Goal: Transaction & Acquisition: Obtain resource

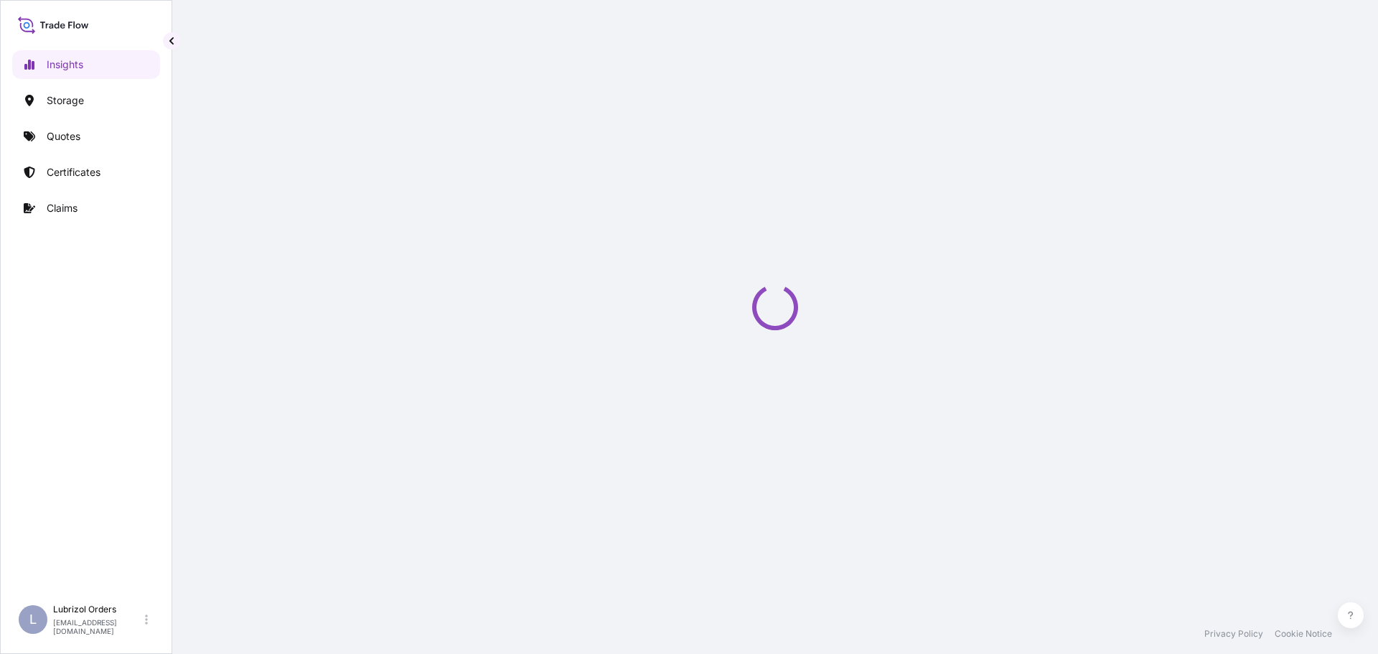
select select "2025"
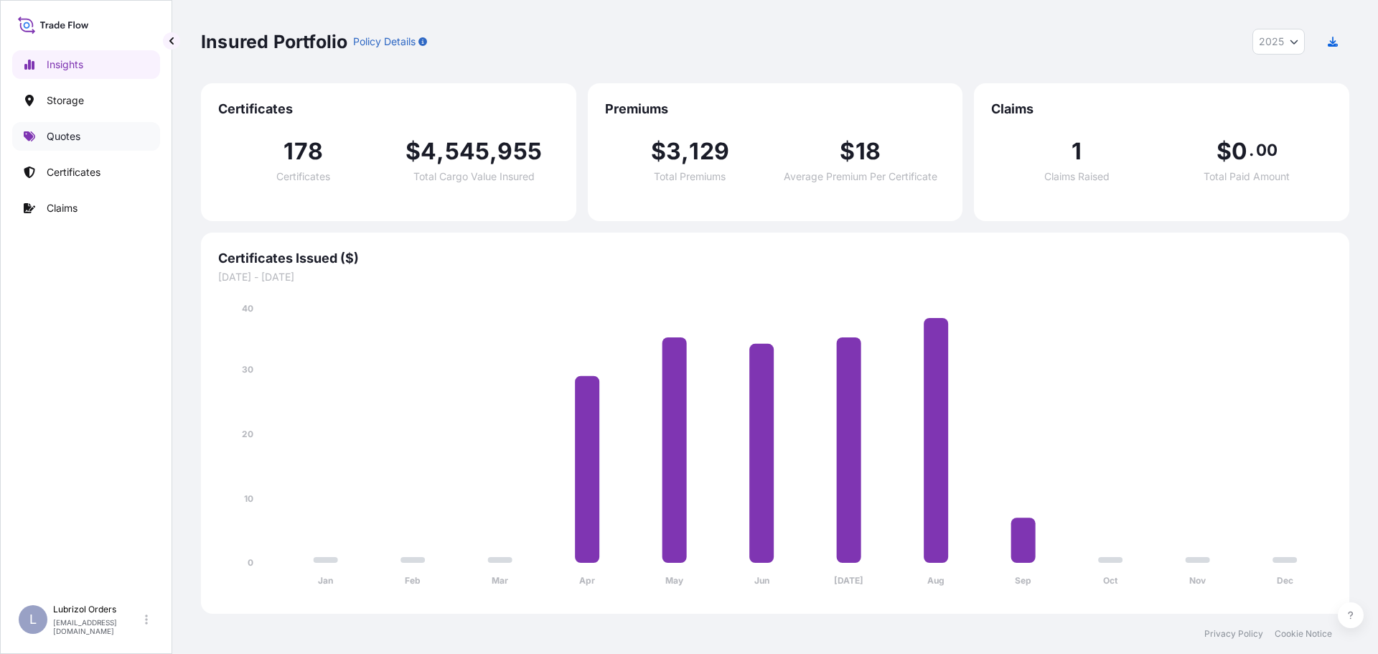
click at [76, 136] on p "Quotes" at bounding box center [64, 136] width 34 height 14
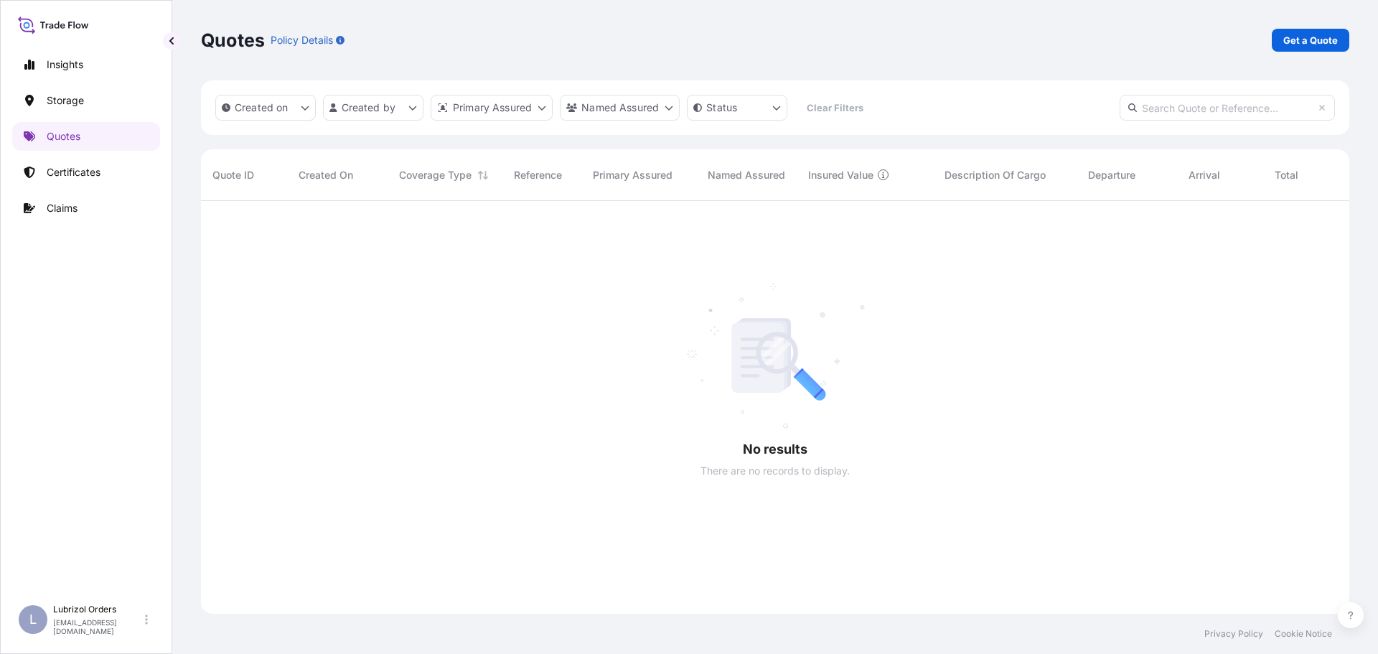
scroll to position [454, 1138]
click at [1323, 38] on p "Get a Quote" at bounding box center [1310, 40] width 55 height 14
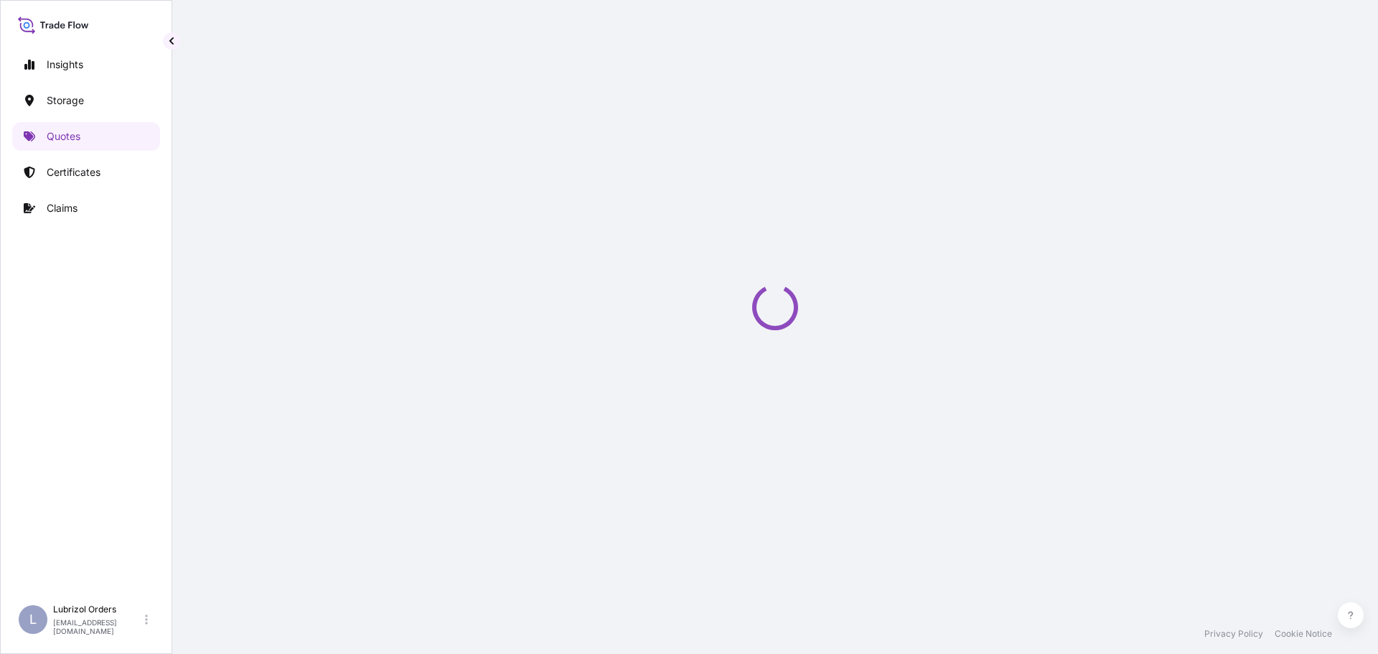
select select "Water"
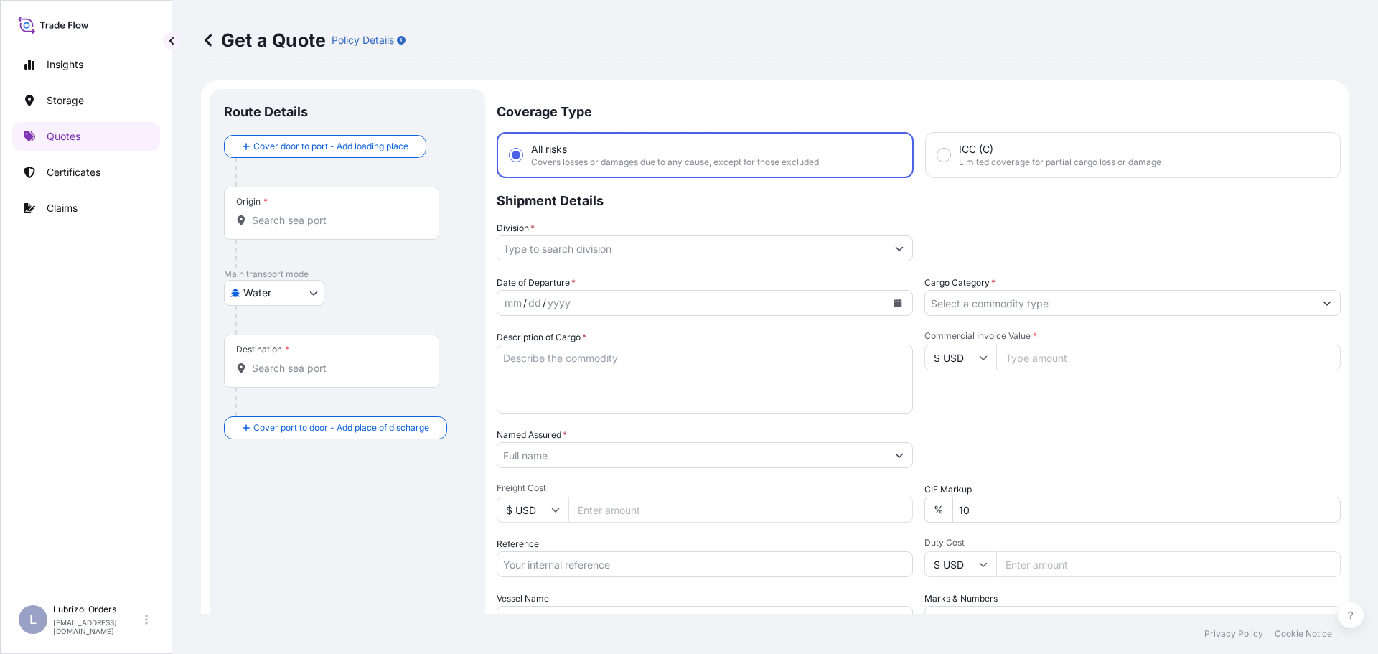
scroll to position [23, 0]
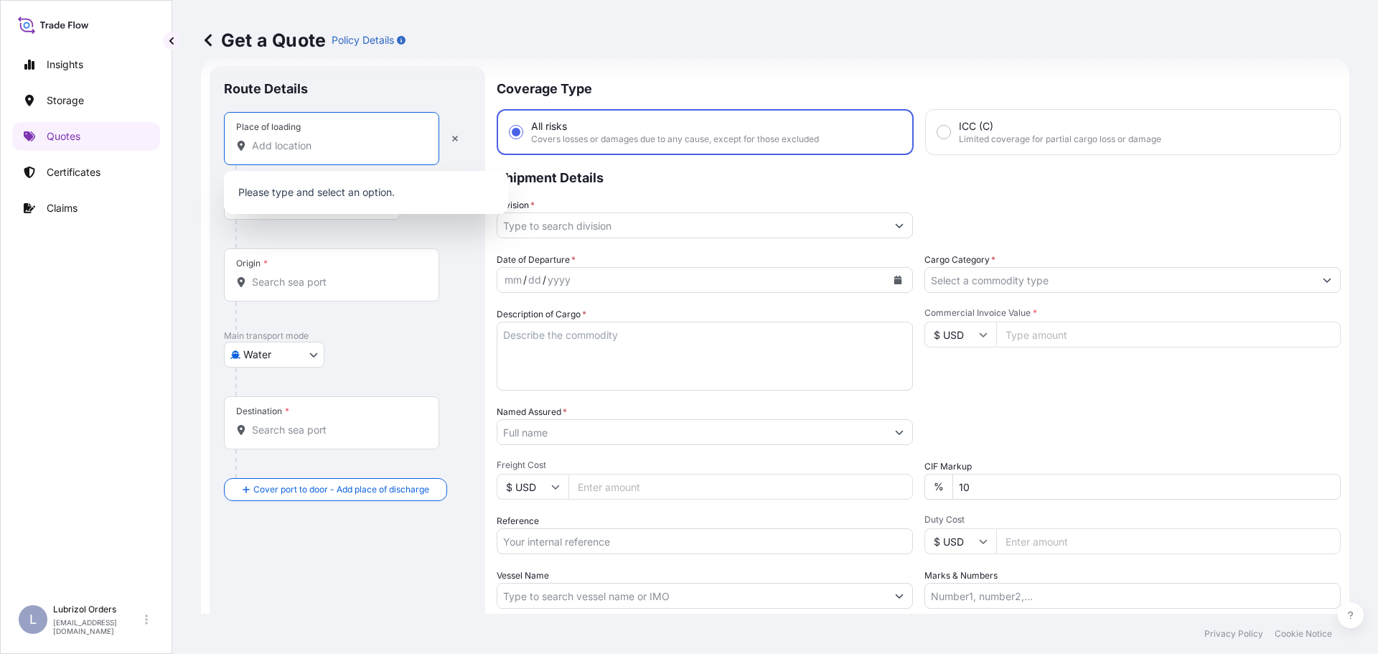
click at [295, 146] on input "Place of loading" at bounding box center [336, 146] width 169 height 14
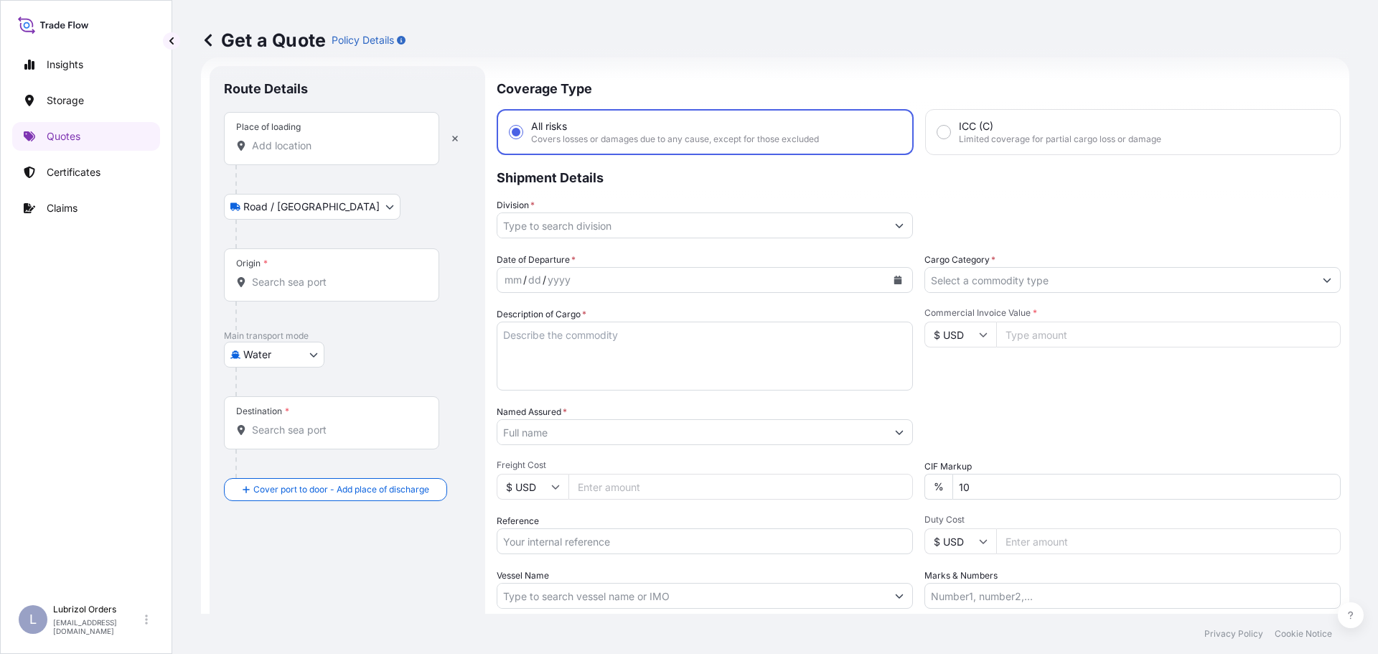
click at [366, 121] on div "Place of loading" at bounding box center [331, 138] width 215 height 53
click at [366, 139] on input "Place of loading" at bounding box center [336, 146] width 169 height 14
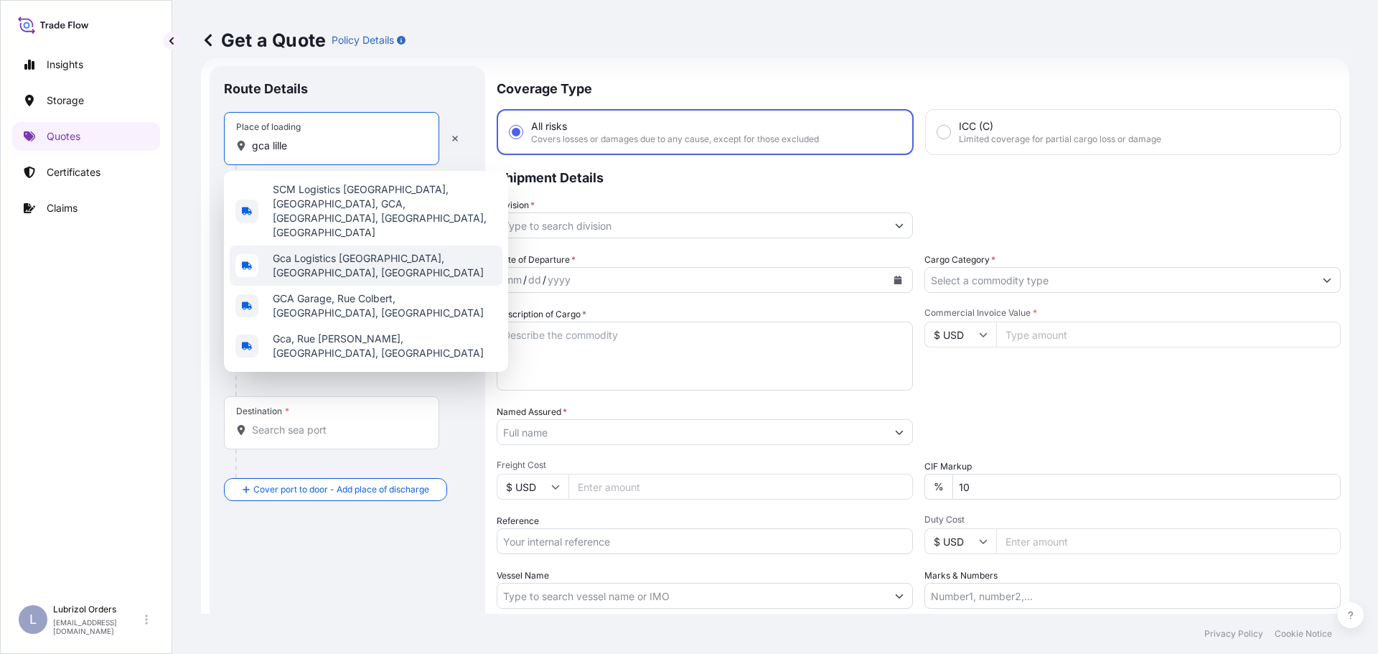
click at [341, 251] on span "Gca Logistics [GEOGRAPHIC_DATA], [GEOGRAPHIC_DATA], [GEOGRAPHIC_DATA]" at bounding box center [385, 265] width 224 height 29
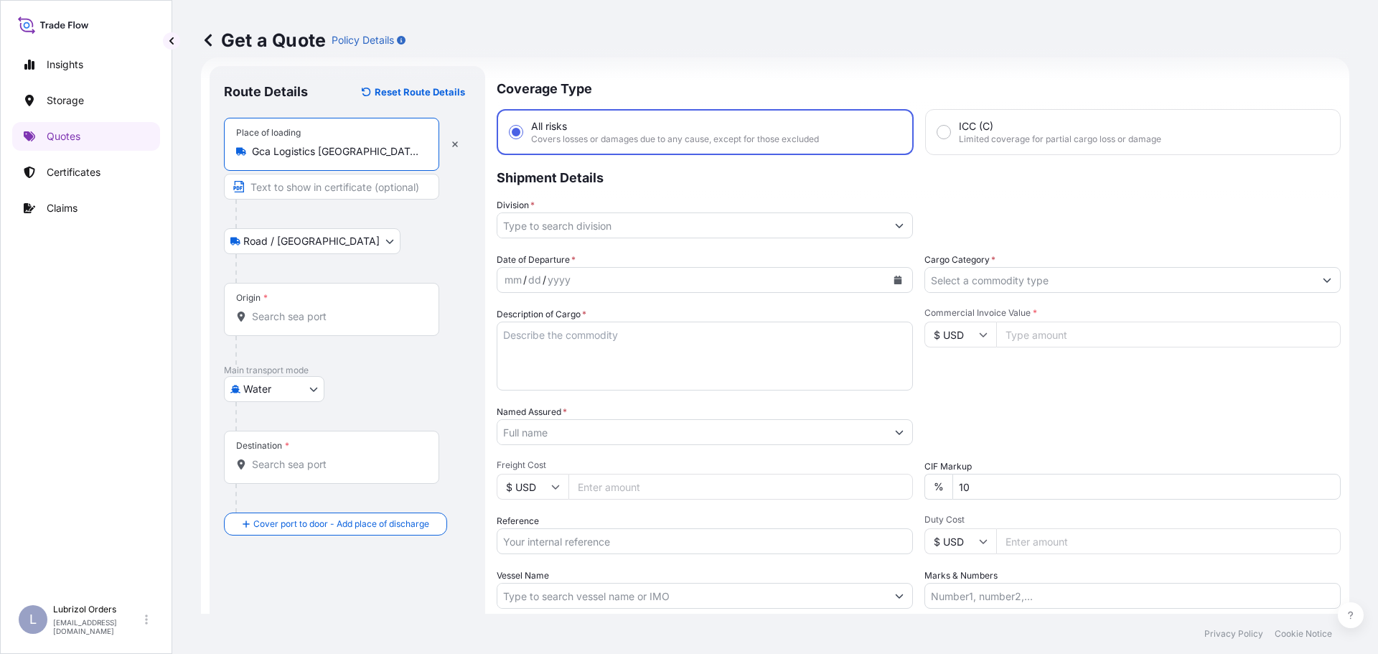
type input "Gca Logistics [GEOGRAPHIC_DATA], [GEOGRAPHIC_DATA], [GEOGRAPHIC_DATA]"
click at [299, 306] on div "Origin *" at bounding box center [331, 309] width 215 height 53
click at [299, 309] on input "Origin *" at bounding box center [336, 316] width 169 height 14
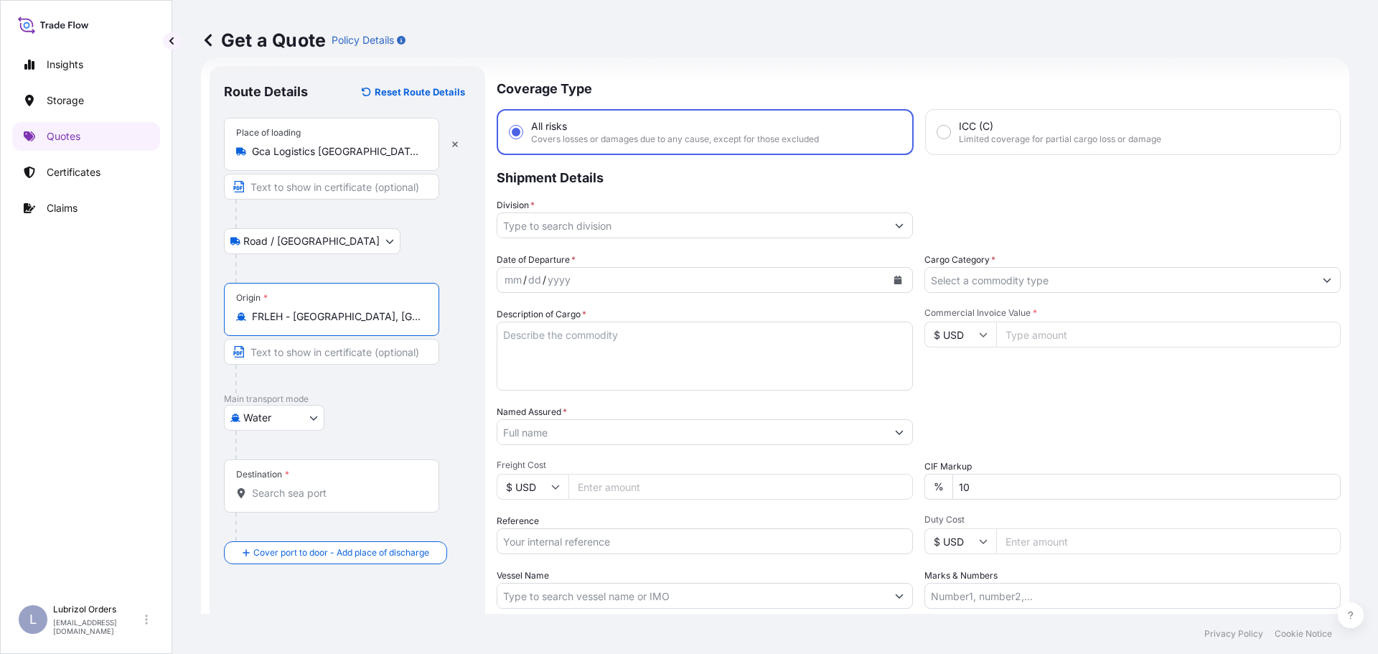
type input "FRLEH - [GEOGRAPHIC_DATA], [GEOGRAPHIC_DATA]"
click at [276, 477] on div "Destination *" at bounding box center [262, 474] width 53 height 11
click at [276, 486] on input "Destination *" at bounding box center [336, 493] width 169 height 14
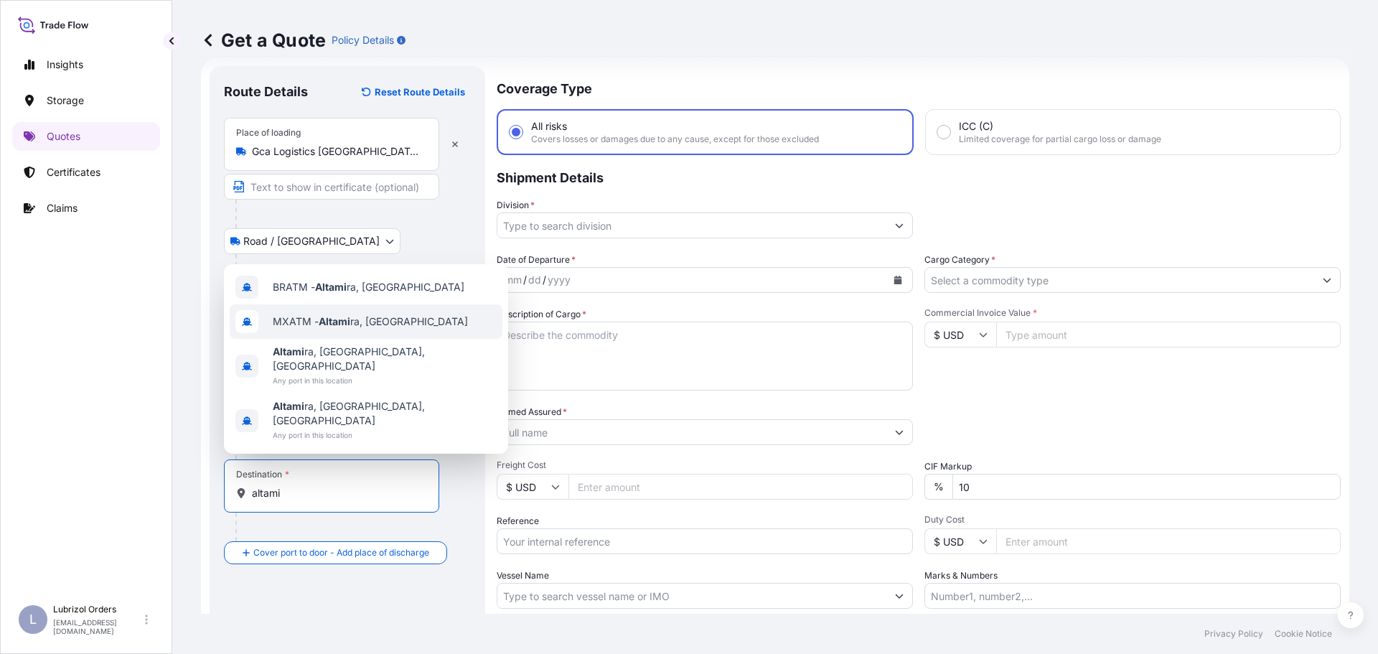
click at [370, 329] on span "MXATM - Altami ra, [GEOGRAPHIC_DATA]" at bounding box center [370, 321] width 195 height 14
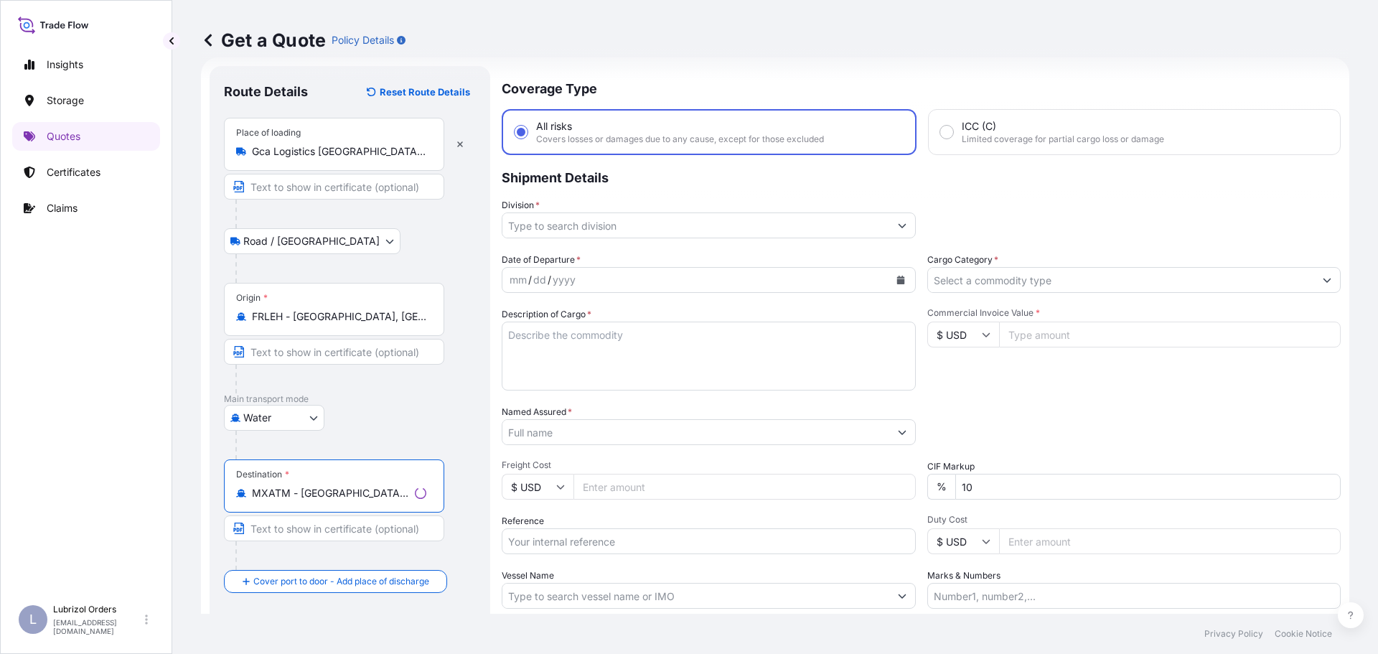
type input "MXATM - [GEOGRAPHIC_DATA], [GEOGRAPHIC_DATA]"
click at [417, 396] on p "Main transport mode" at bounding box center [350, 398] width 252 height 11
click at [637, 285] on div "mm / dd / yyyy" at bounding box center [691, 280] width 389 height 26
click at [632, 280] on div "mm / dd / yyyy" at bounding box center [691, 280] width 389 height 26
click at [894, 278] on icon "Calendar" at bounding box center [898, 280] width 9 height 9
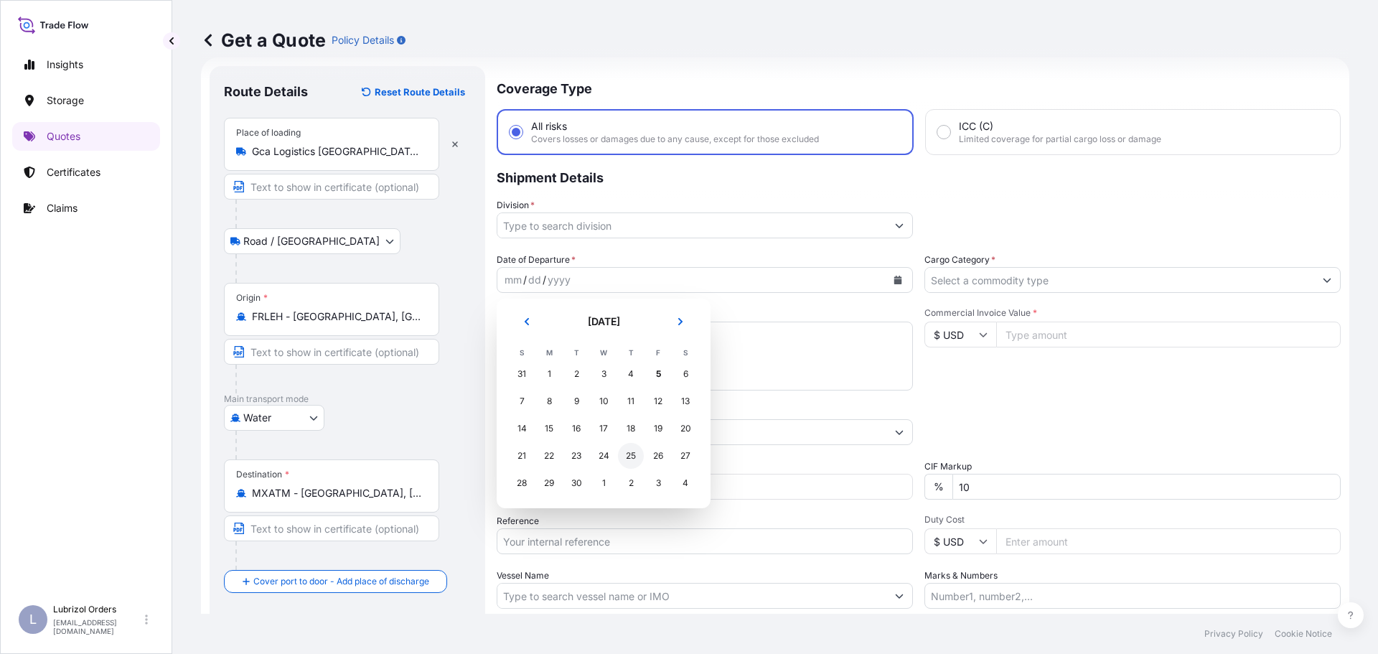
click at [634, 454] on div "25" at bounding box center [631, 456] width 26 height 26
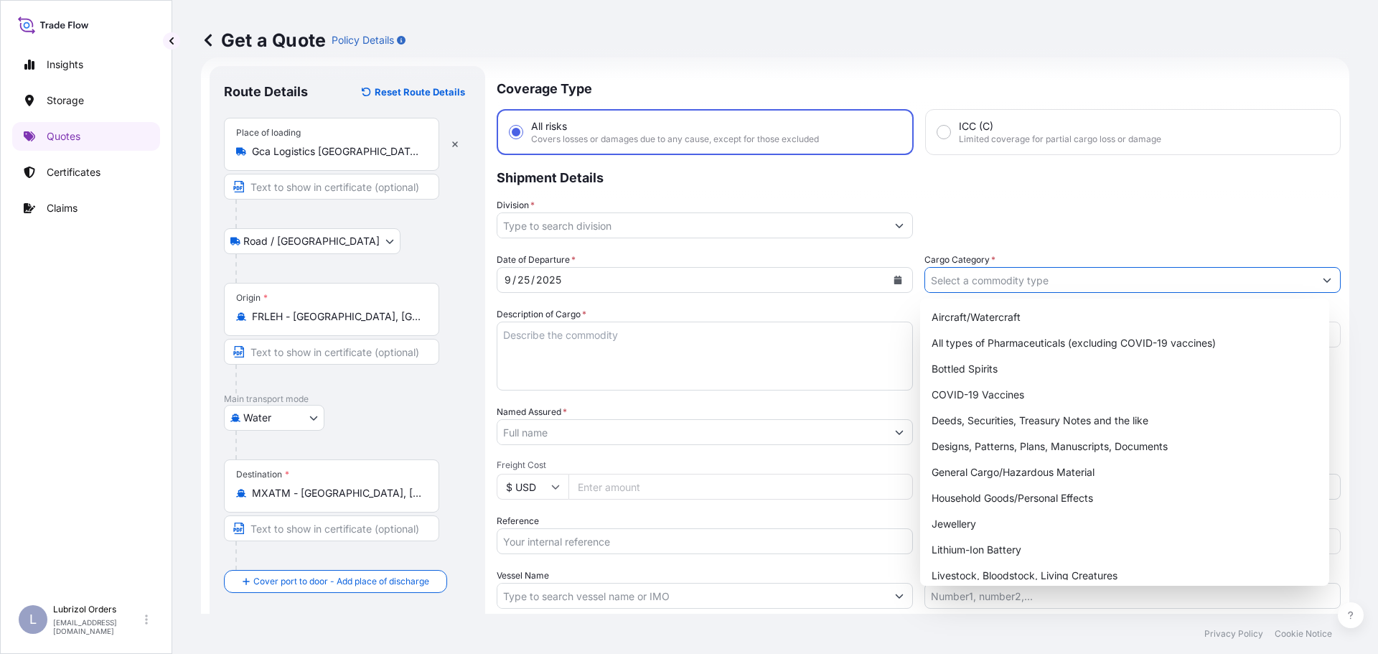
click at [1043, 289] on input "Cargo Category *" at bounding box center [1119, 280] width 389 height 26
click at [1005, 472] on div "General Cargo/Hazardous Material" at bounding box center [1125, 472] width 398 height 26
type input "General Cargo/Hazardous Material"
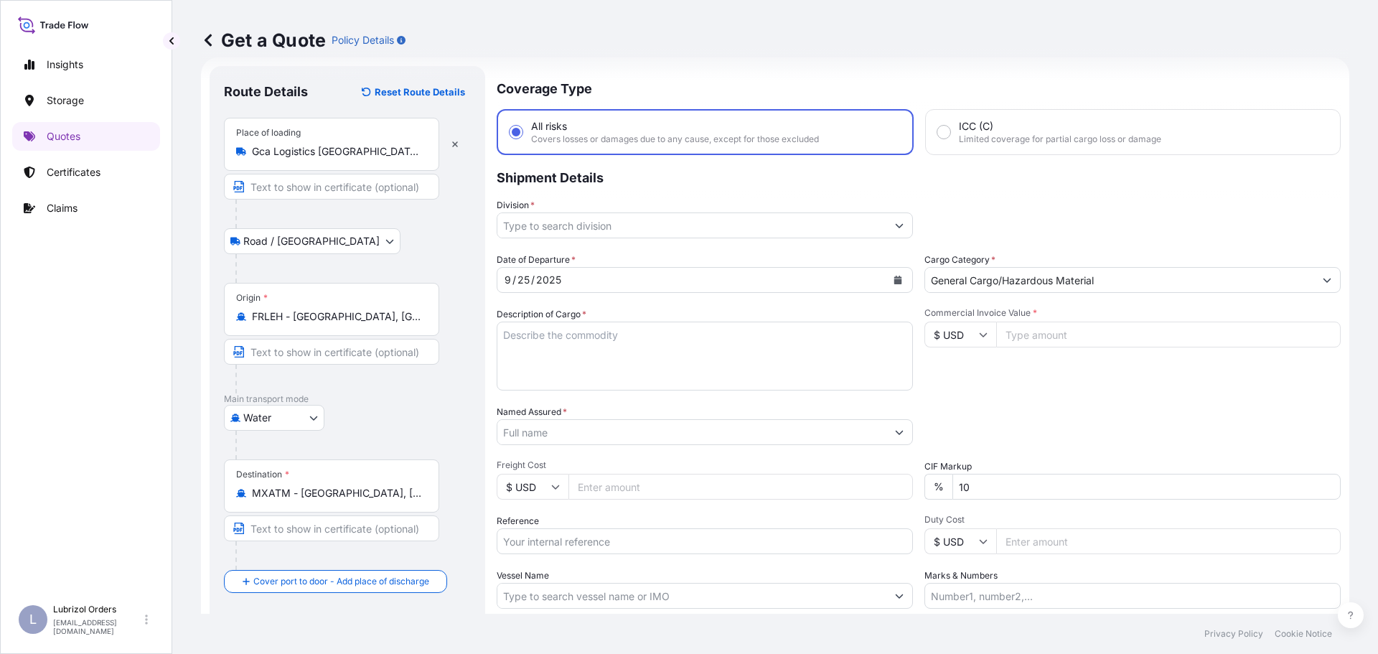
click at [695, 346] on textarea "Description of Cargo *" at bounding box center [705, 356] width 416 height 69
paste textarea "4 DRUMS OF LUBRIZOL(R) PV9141, STD. BLACK AND YELLOW"
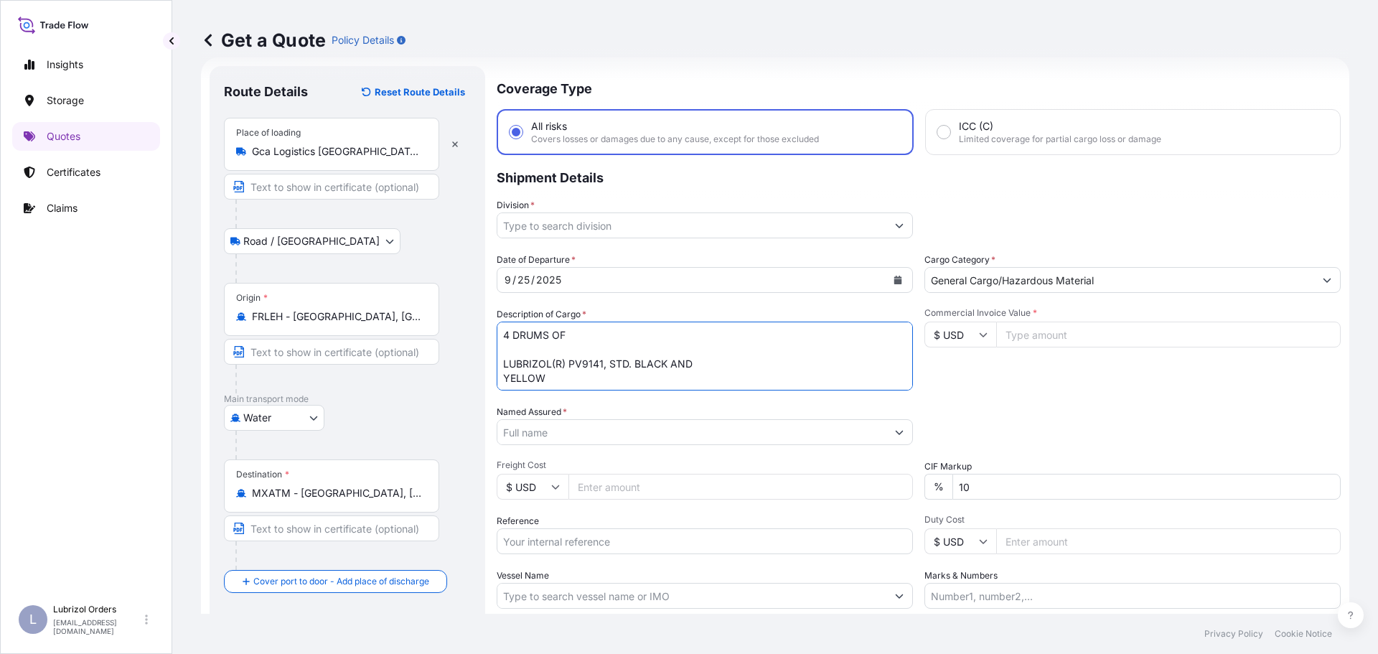
type textarea "4 DRUMS OF LUBRIZOL(R) PV9141, STD. BLACK AND YELLOW"
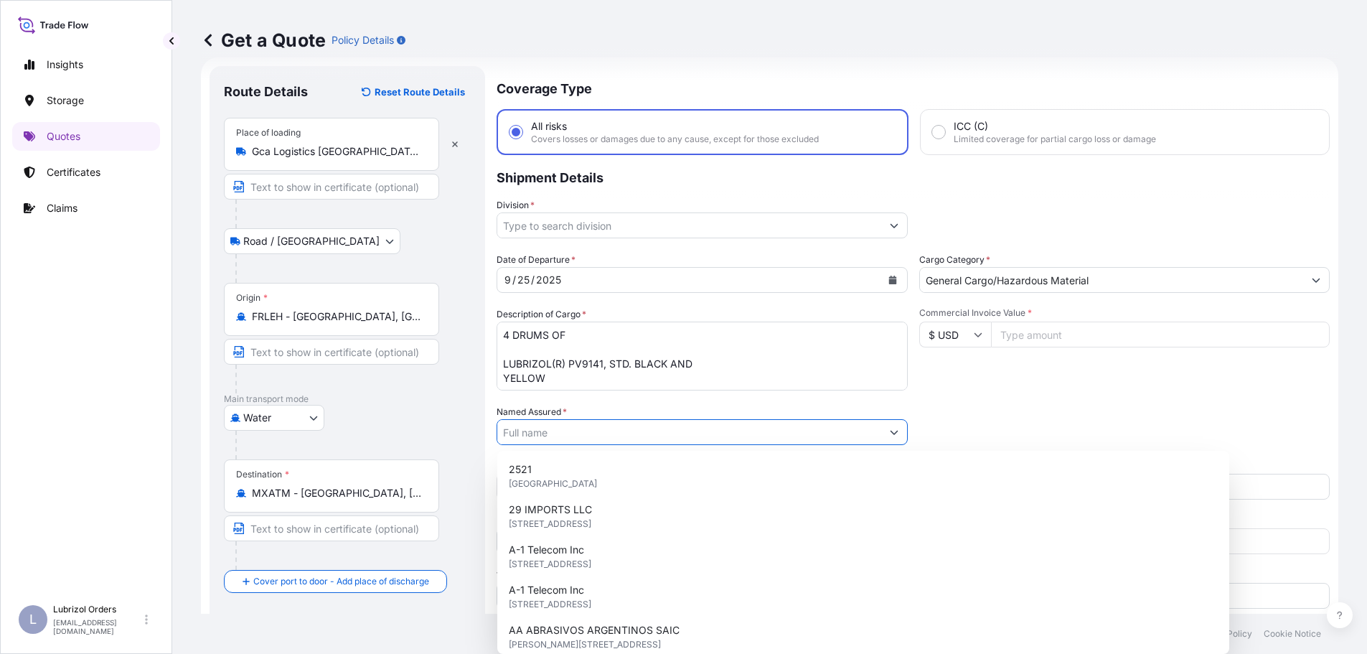
click at [565, 436] on input "Named Assured *" at bounding box center [689, 432] width 384 height 26
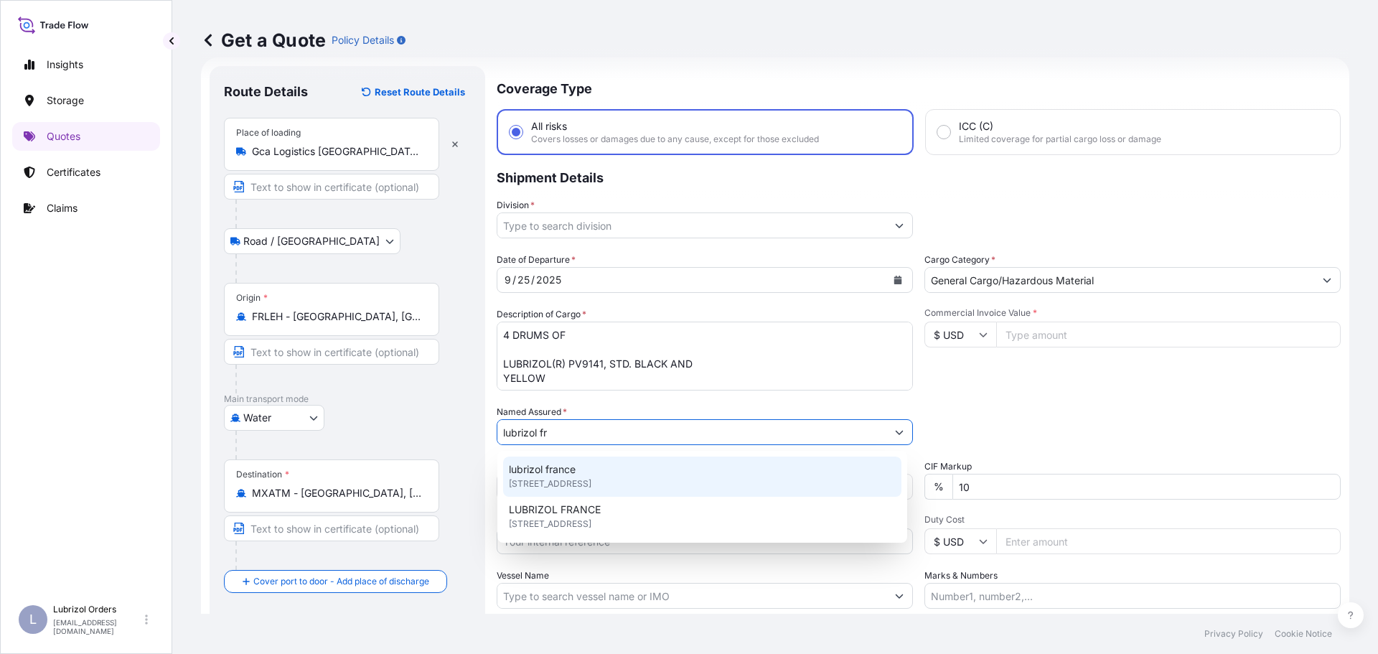
click at [626, 475] on div "lubrizol [GEOGRAPHIC_DATA] [STREET_ADDRESS]" at bounding box center [702, 476] width 398 height 40
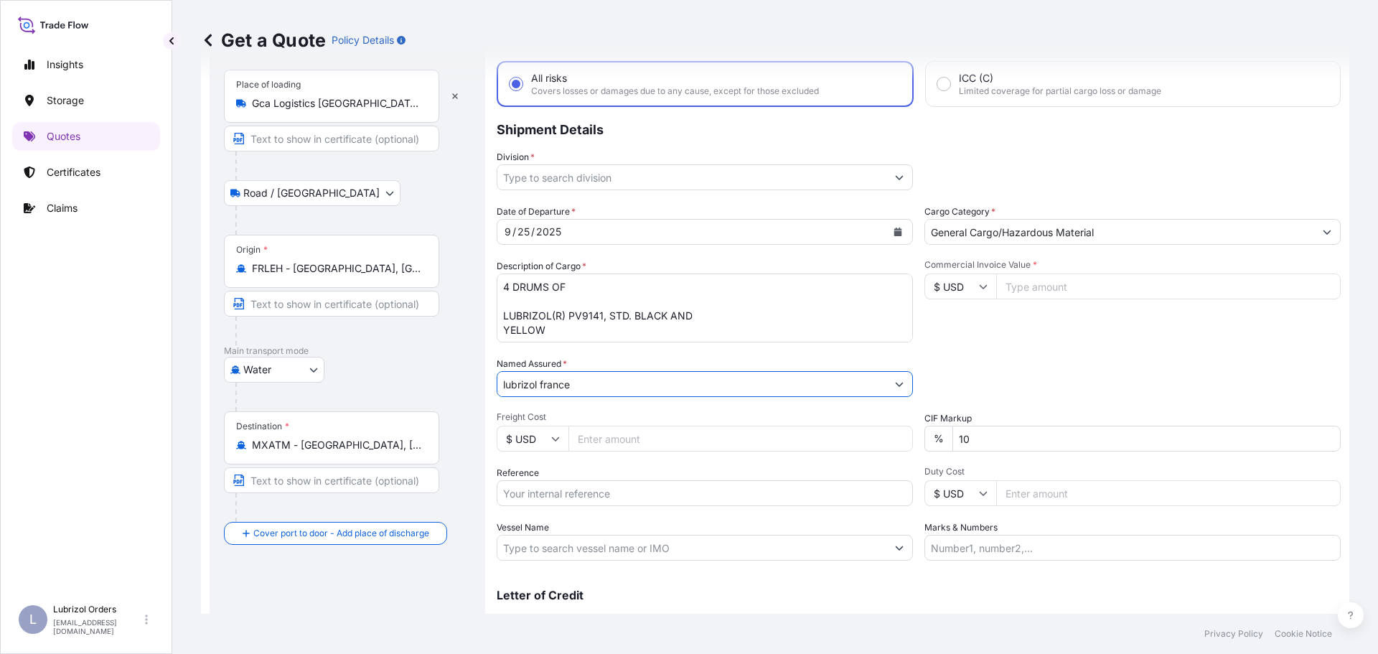
scroll to position [95, 0]
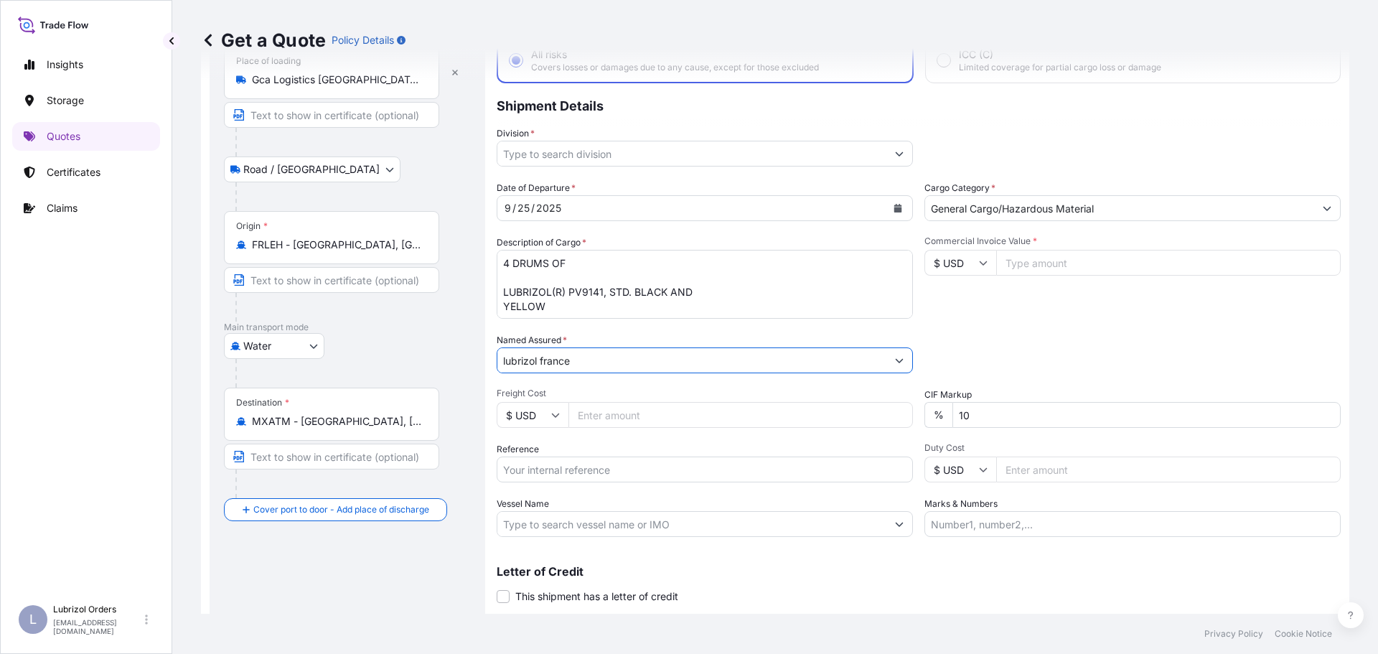
type input "lubrizol france"
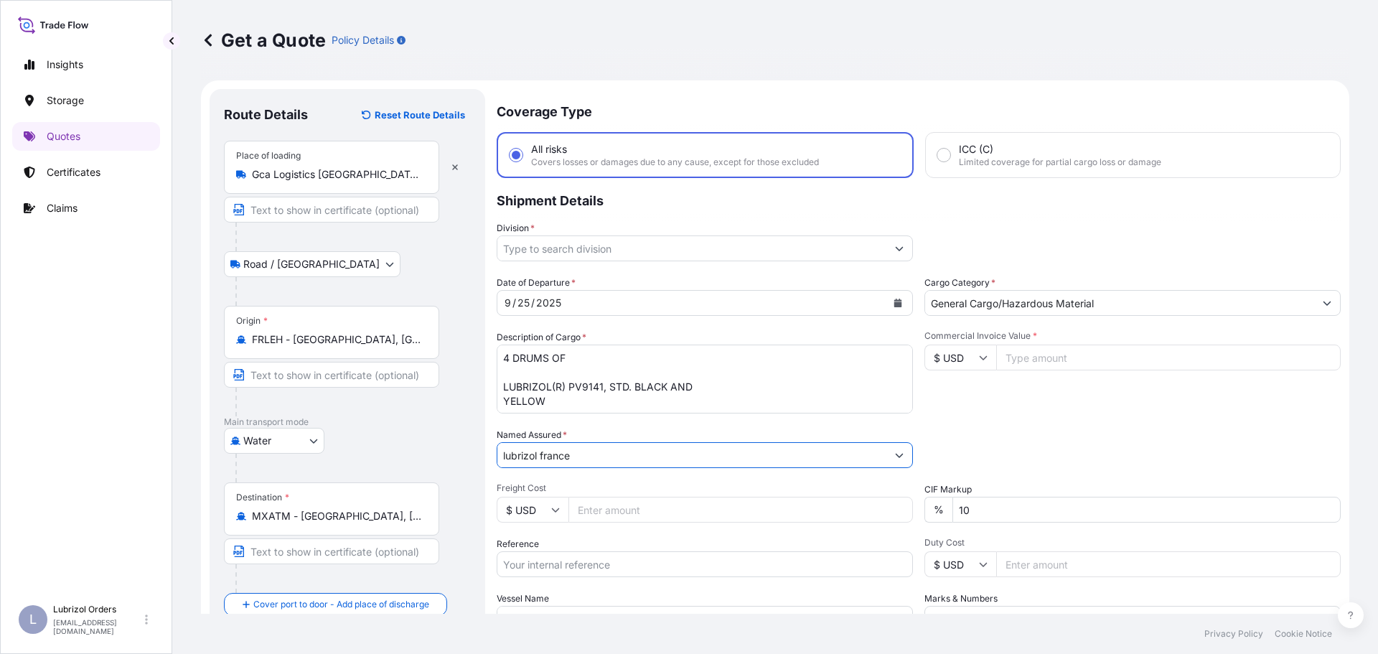
scroll to position [72, 0]
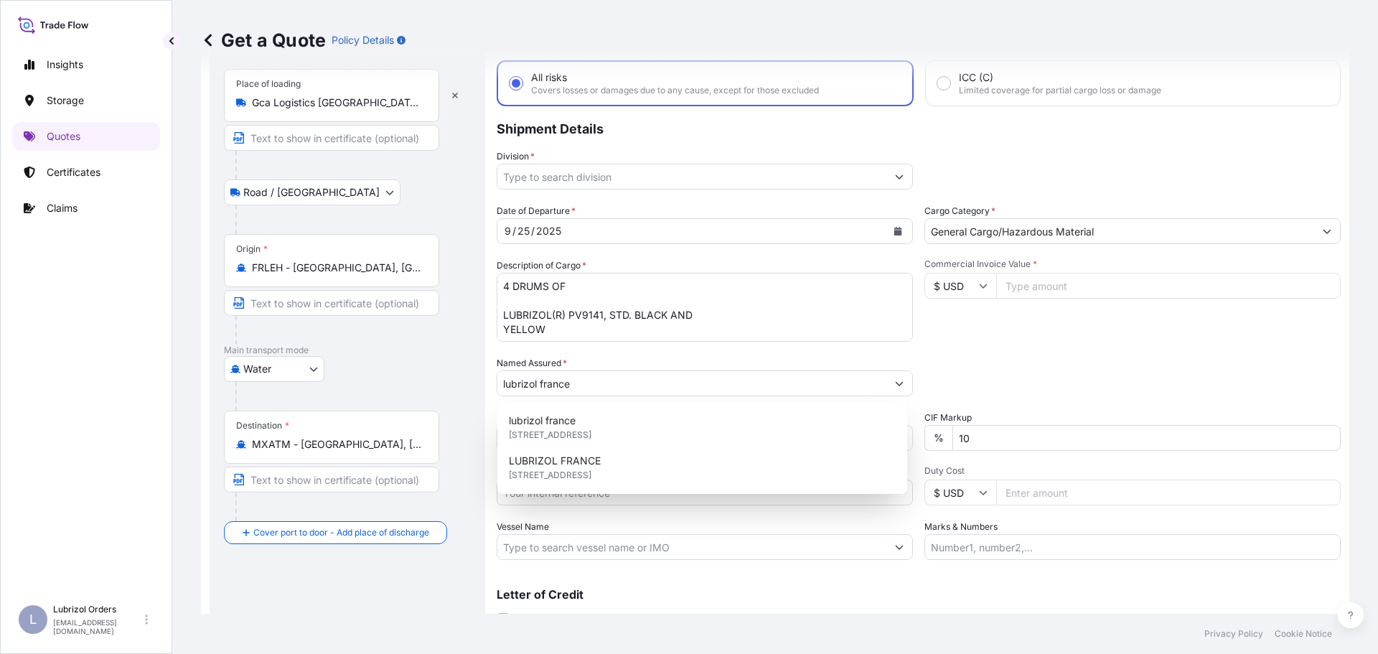
click at [1077, 283] on input "Commercial Invoice Value *" at bounding box center [1168, 286] width 344 height 26
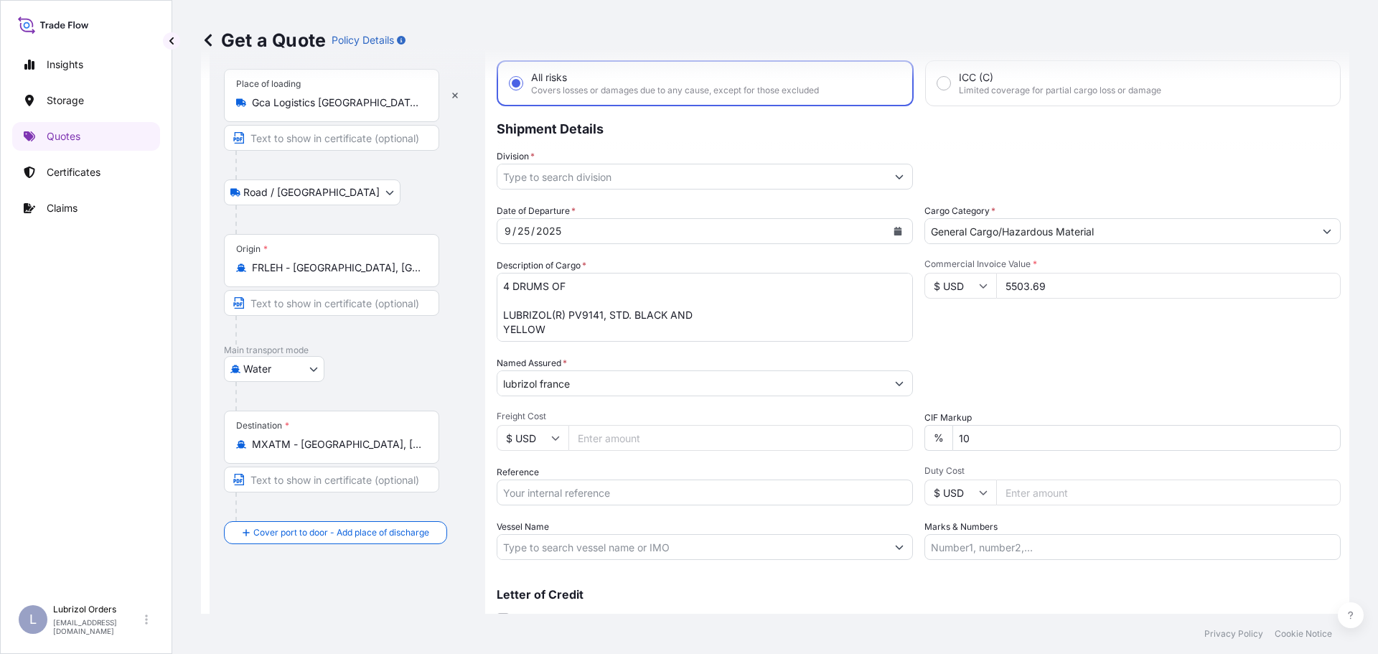
type input "5503.69"
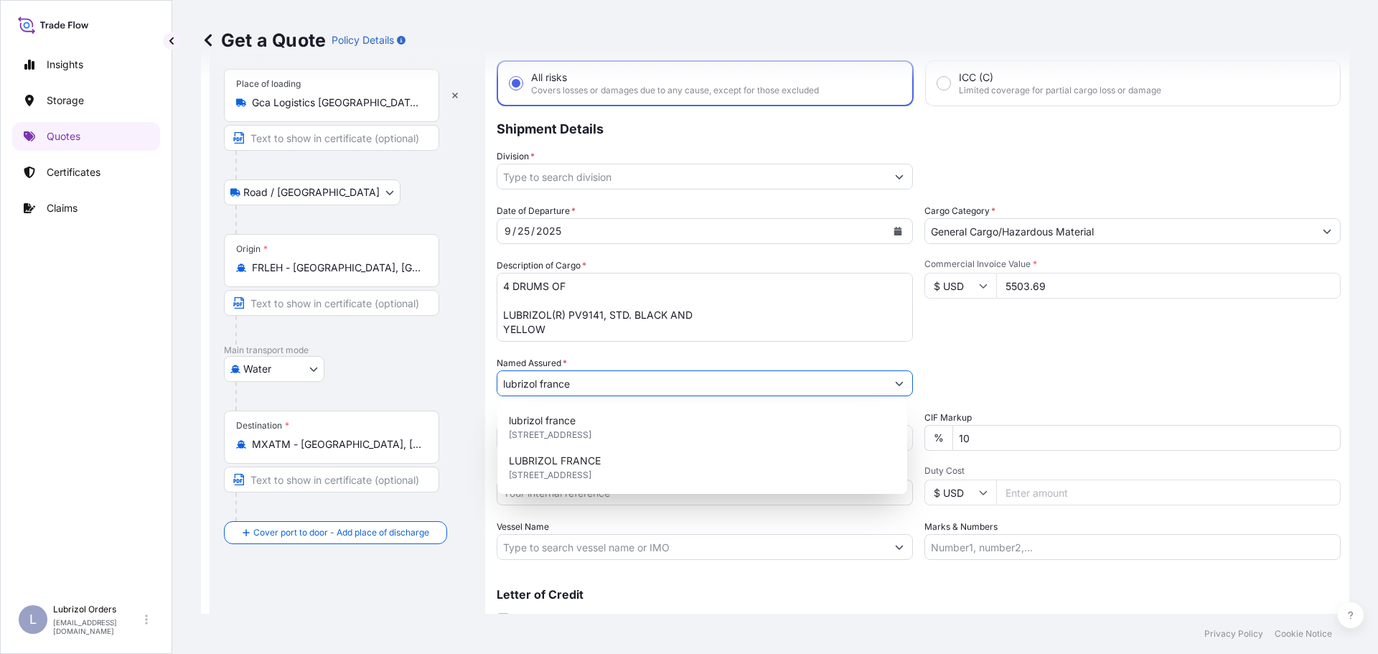
click at [1084, 362] on div "Packing Category Type to search a container mode Please select a primary mode o…" at bounding box center [1132, 376] width 416 height 40
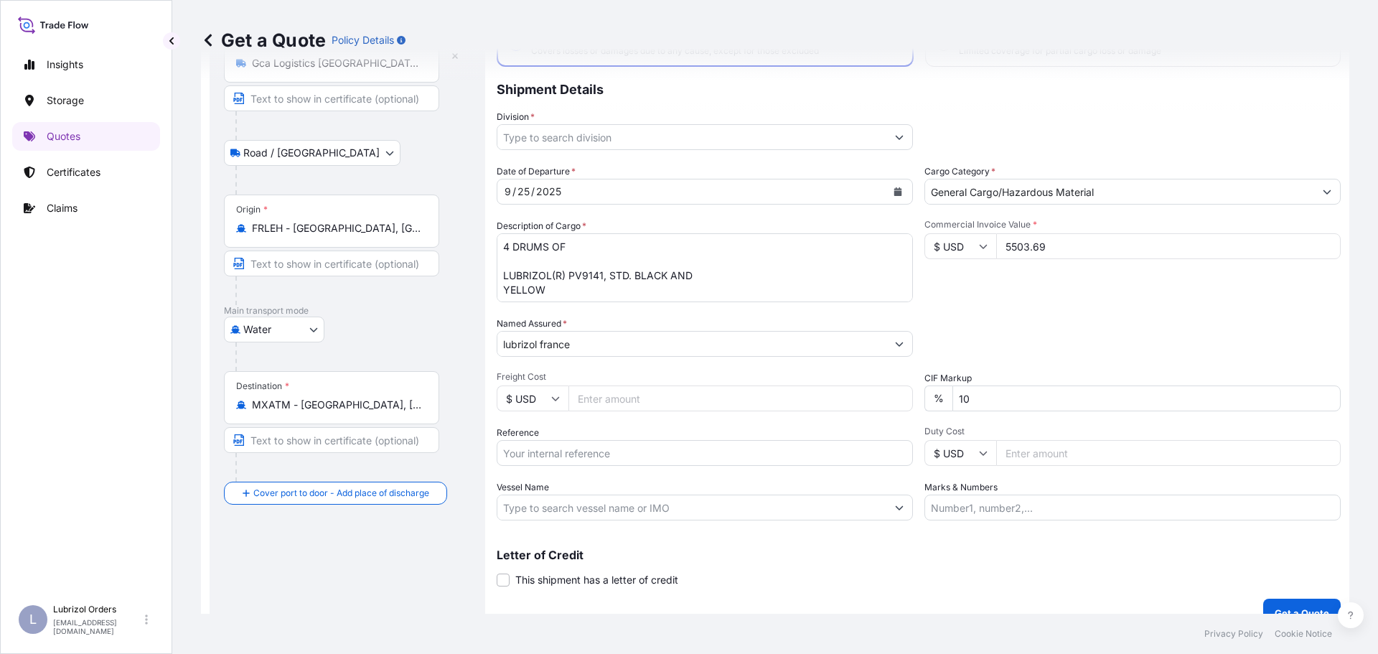
scroll to position [133, 0]
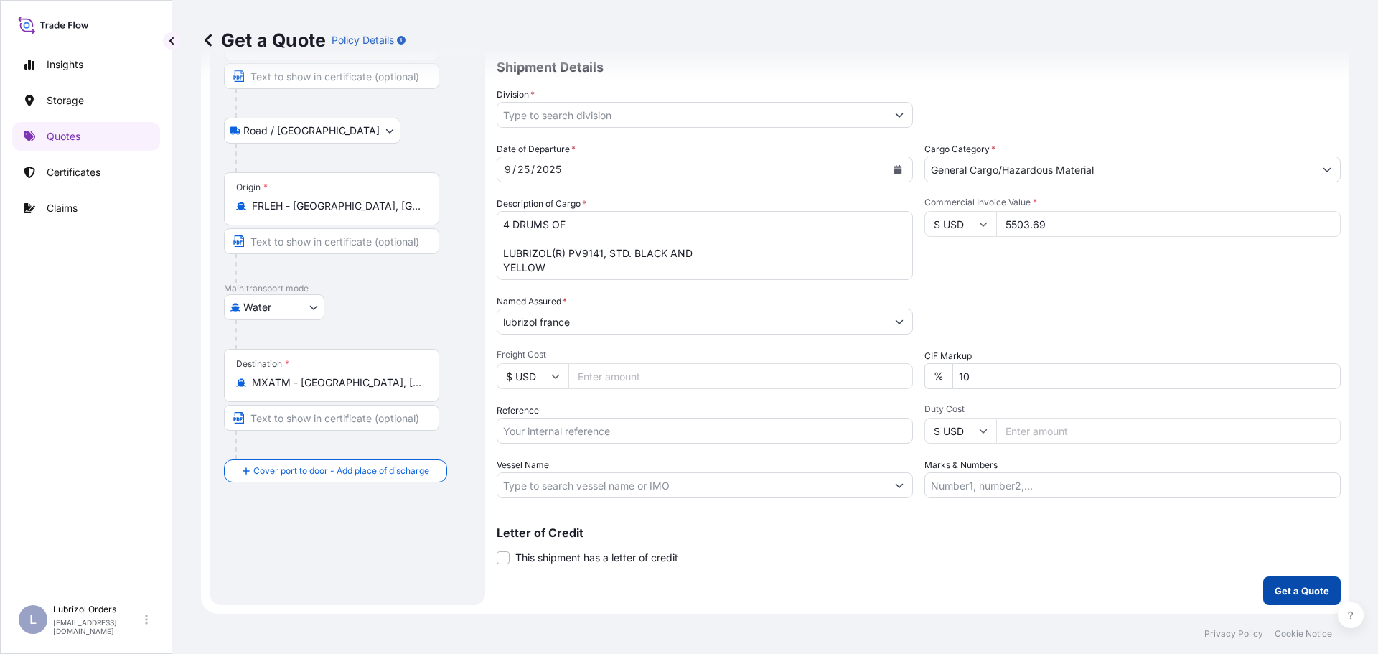
click at [1310, 581] on button "Get a Quote" at bounding box center [1302, 590] width 78 height 29
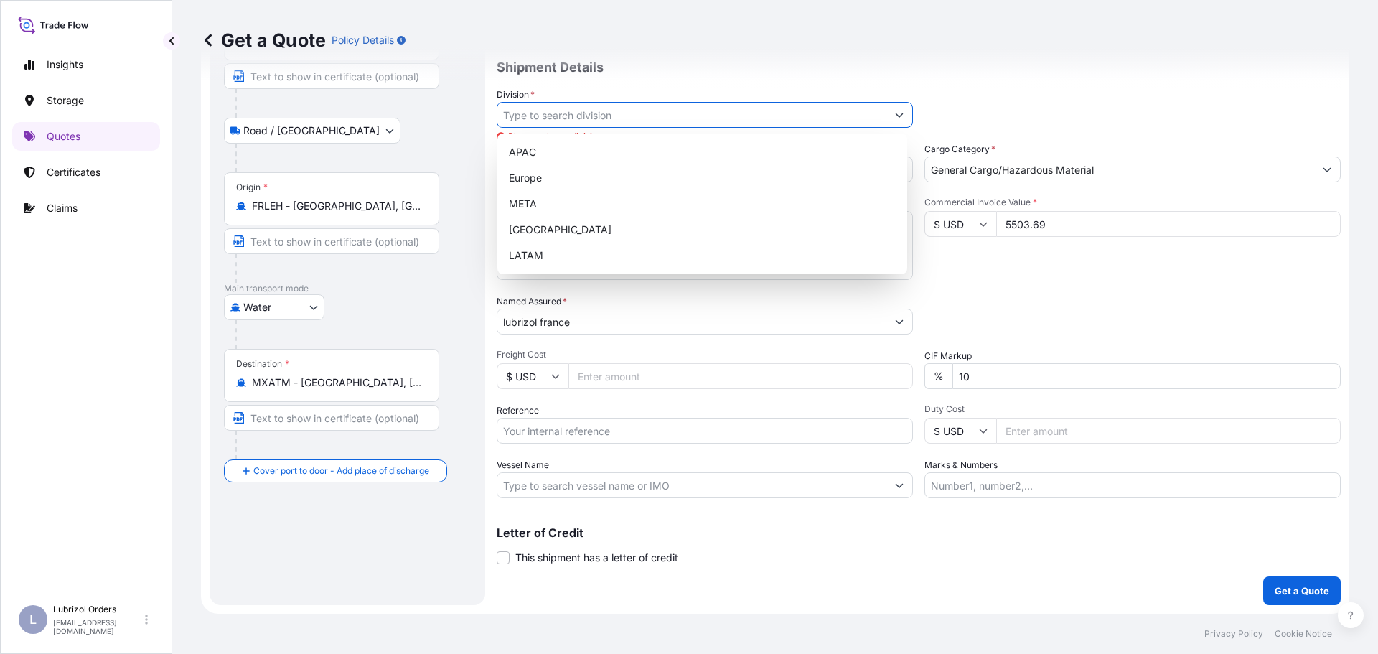
click at [600, 116] on input "Division *" at bounding box center [691, 115] width 389 height 26
click at [601, 164] on div "APAC" at bounding box center [702, 152] width 398 height 26
type input "APAC"
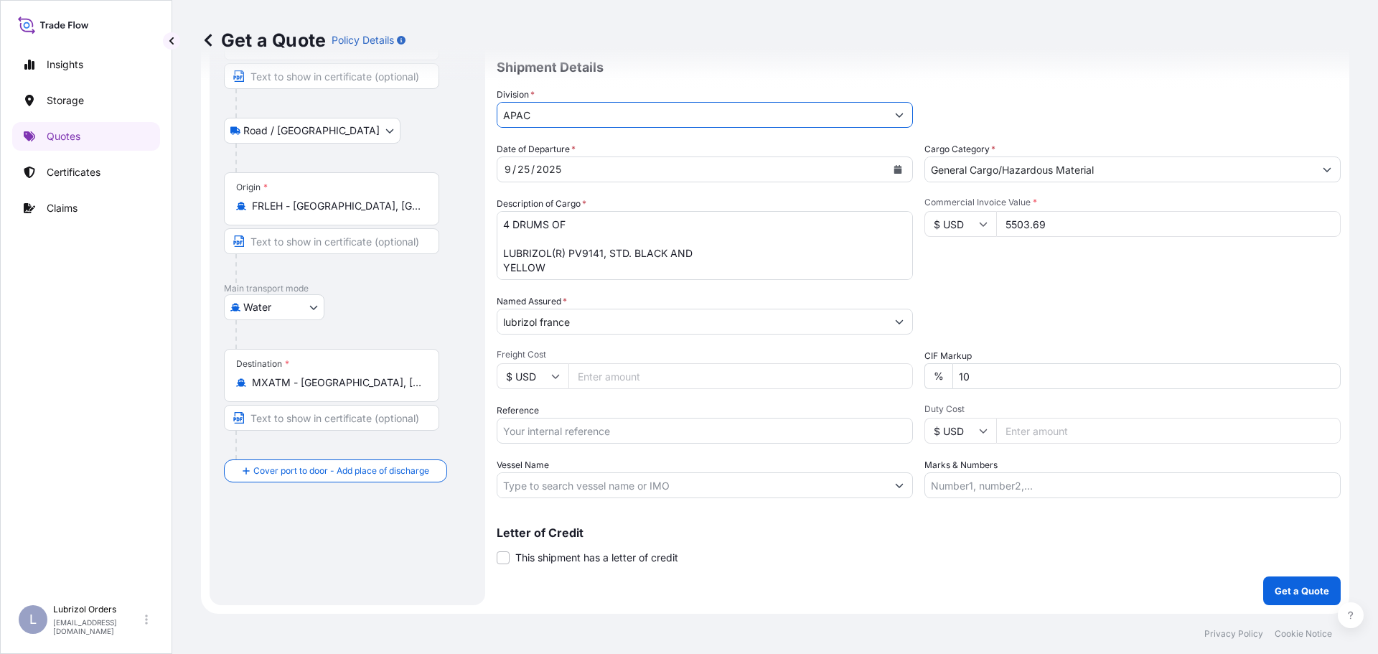
click at [592, 125] on input "APAC" at bounding box center [691, 115] width 389 height 26
drag, startPoint x: 731, startPoint y: 118, endPoint x: 328, endPoint y: 86, distance: 403.9
click at [328, 86] on form "Route Details Reset Route Details Place of loading Gca Logistics [GEOGRAPHIC_DA…" at bounding box center [775, 280] width 1148 height 667
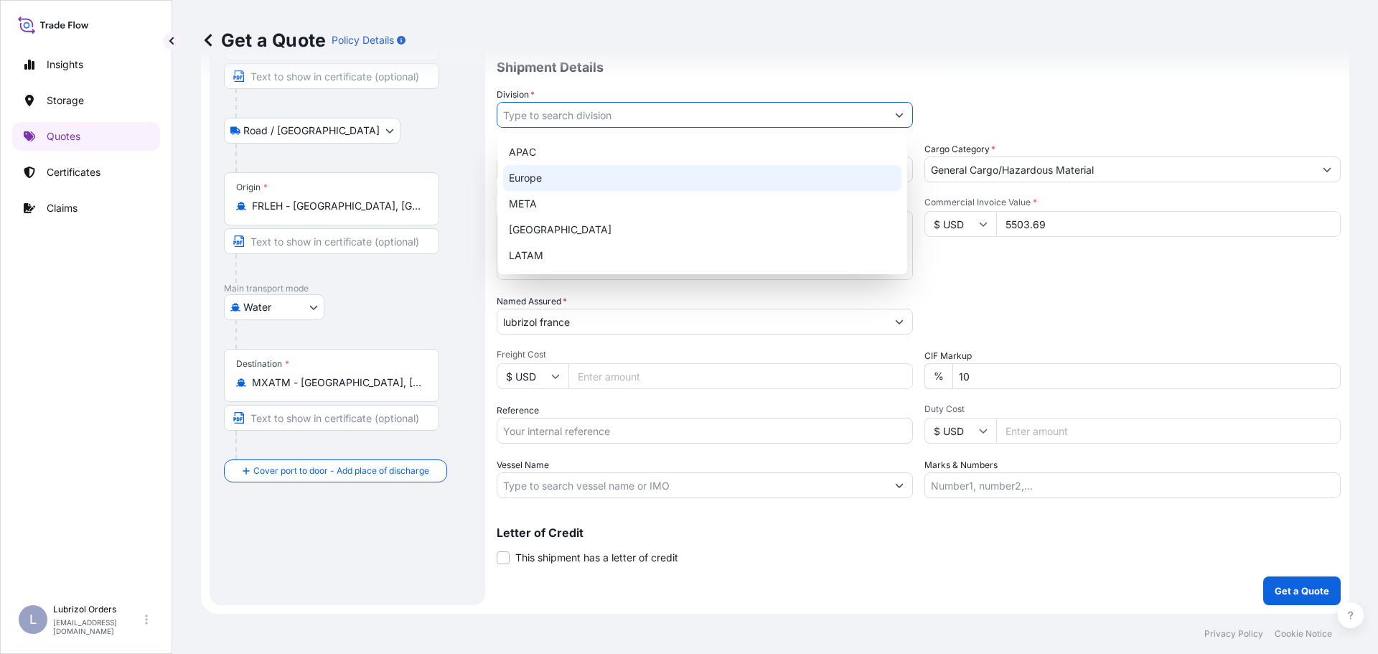
click at [560, 174] on div "Europe" at bounding box center [702, 178] width 398 height 26
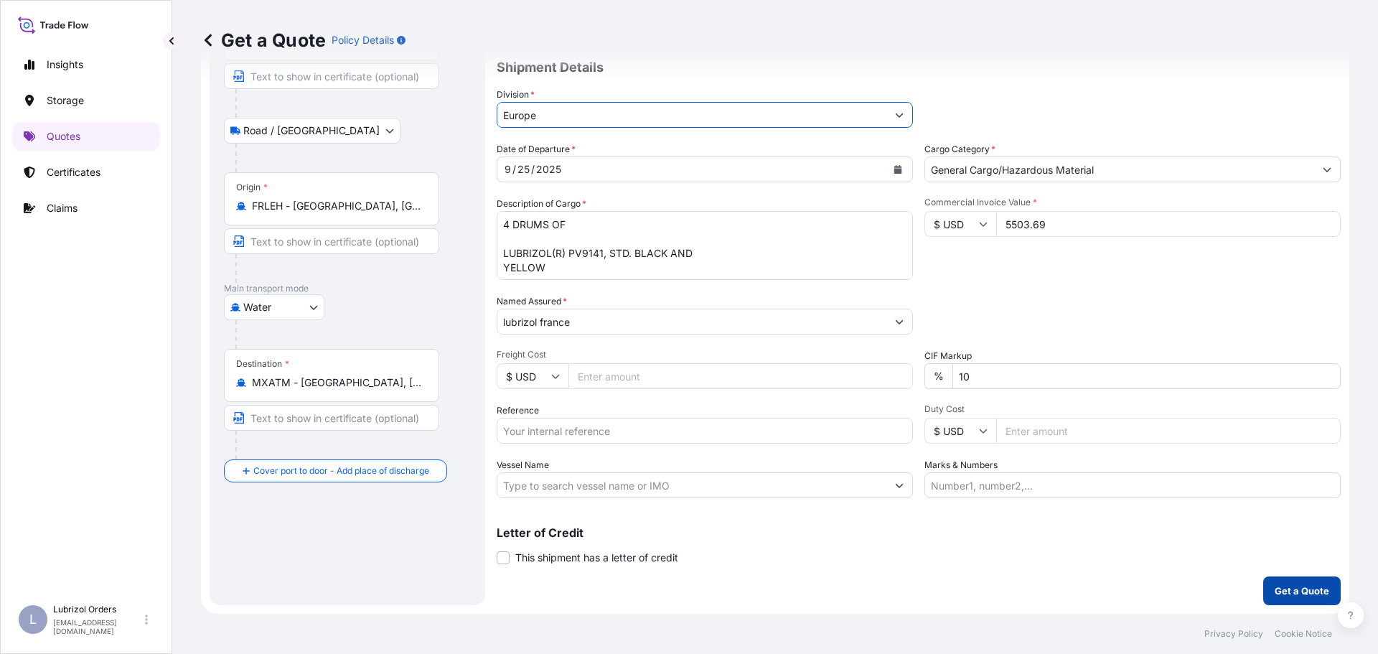
type input "Europe"
click at [1299, 591] on p "Get a Quote" at bounding box center [1302, 590] width 55 height 14
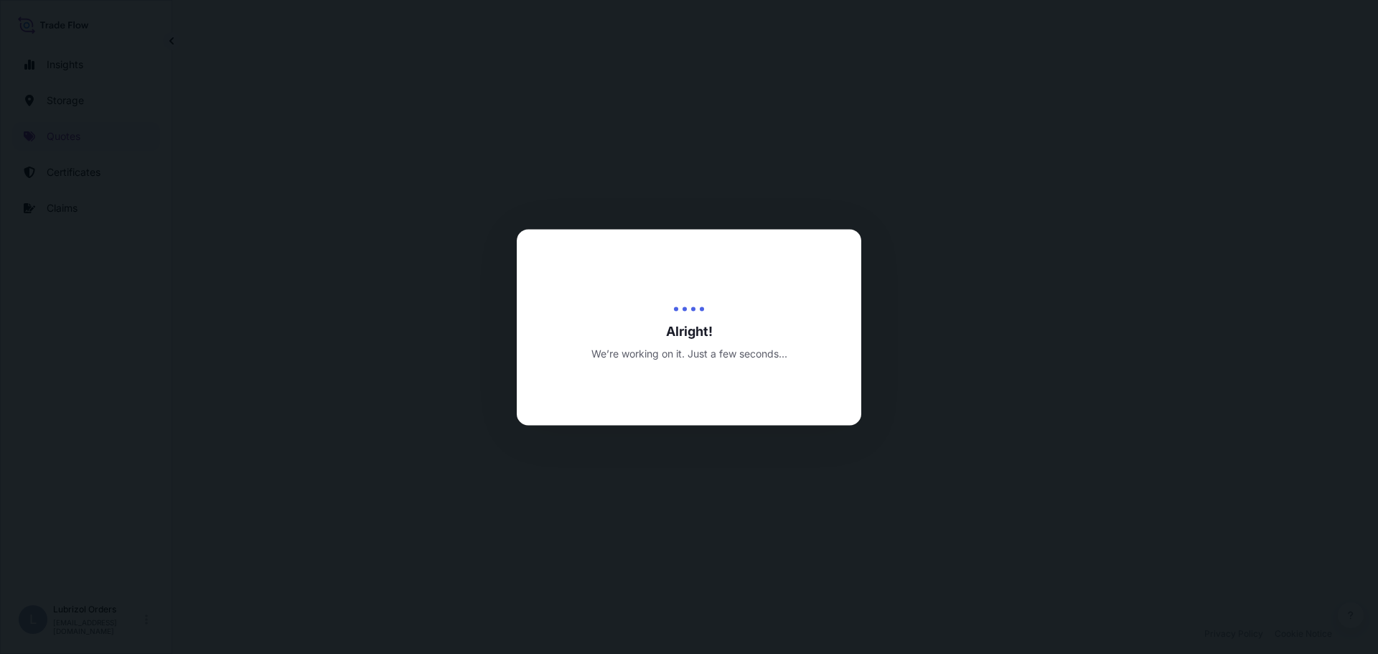
select select "Road / [GEOGRAPHIC_DATA]"
select select "Water"
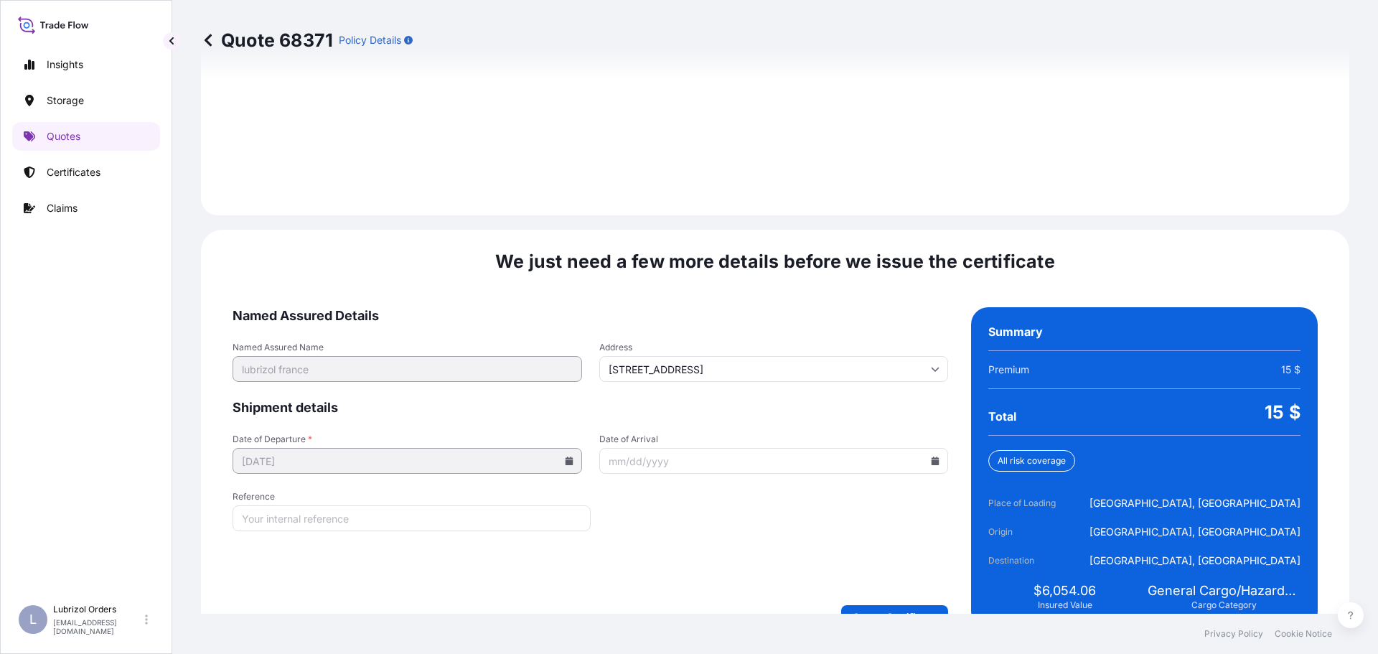
scroll to position [2066, 0]
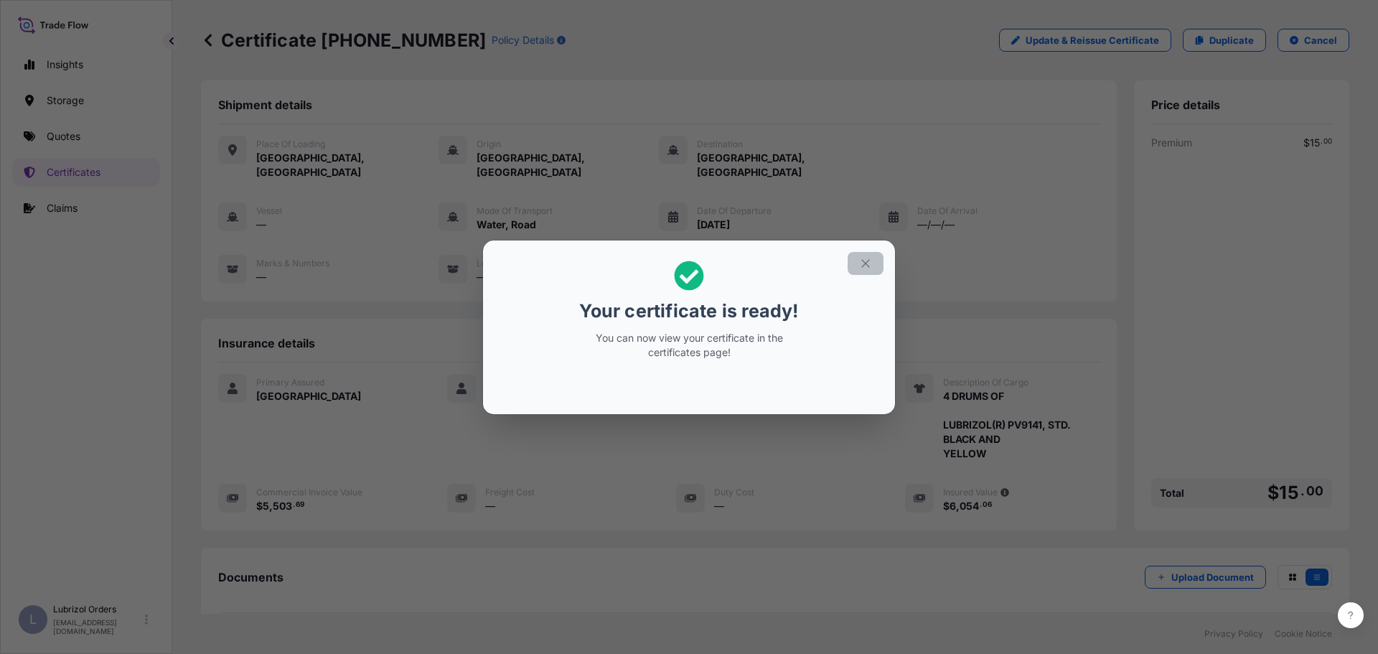
click at [862, 268] on icon "button" at bounding box center [865, 263] width 13 height 13
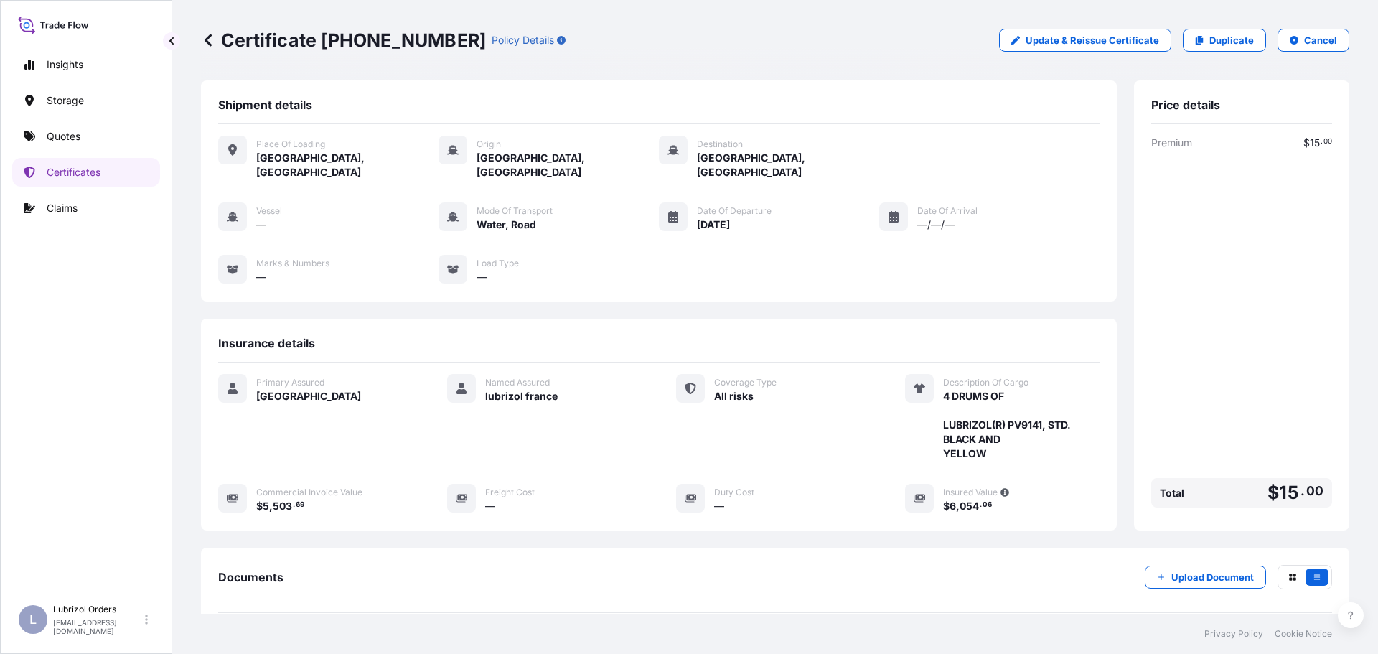
click at [47, 17] on icon at bounding box center [53, 24] width 71 height 21
click at [84, 137] on link "Quotes" at bounding box center [86, 136] width 148 height 29
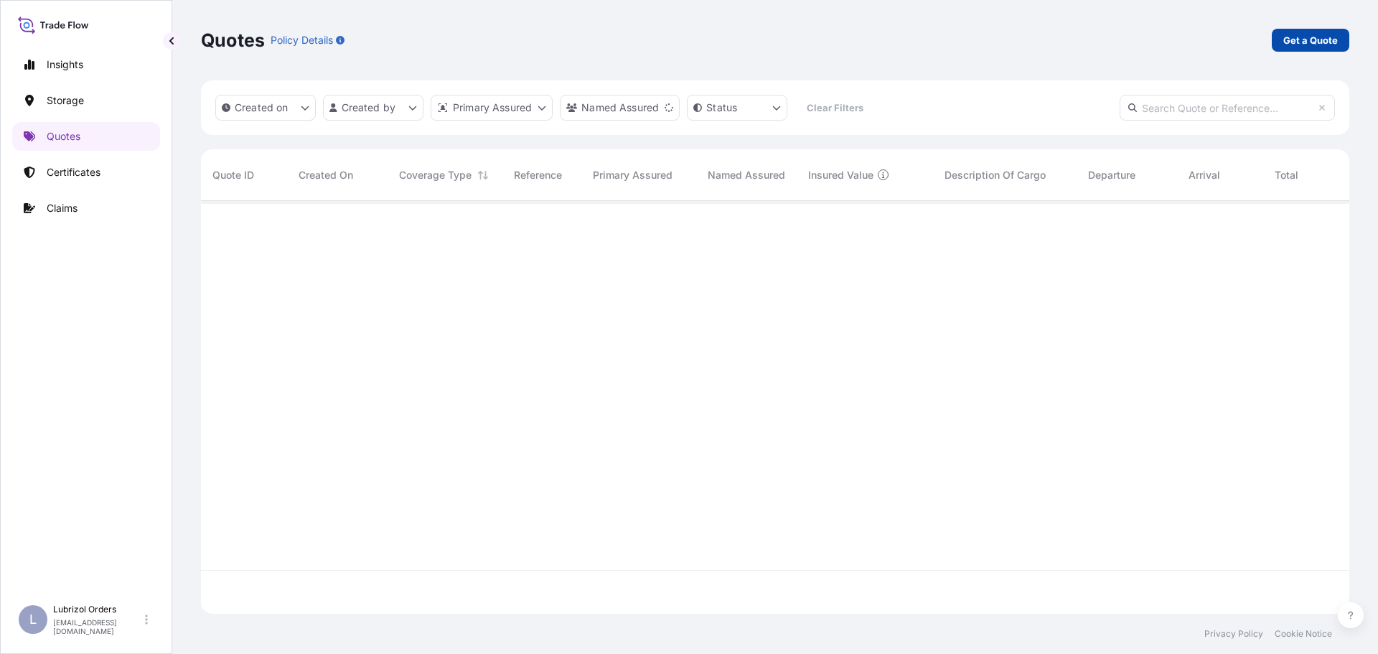
scroll to position [454, 1138]
click at [1277, 44] on link "Get a Quote" at bounding box center [1311, 40] width 78 height 23
select select "Water"
